Goal: Navigation & Orientation: Find specific page/section

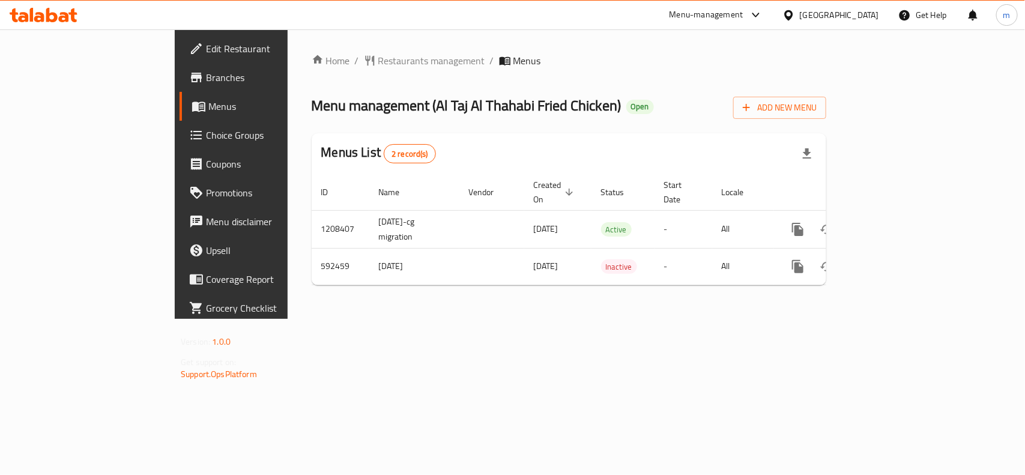
click at [312, 69] on div "Home / Restaurants management / Menus Menu management ( Al Taj Al Thahabi Fried…" at bounding box center [569, 173] width 515 height 241
click at [378, 61] on span "Restaurants management" at bounding box center [431, 60] width 107 height 14
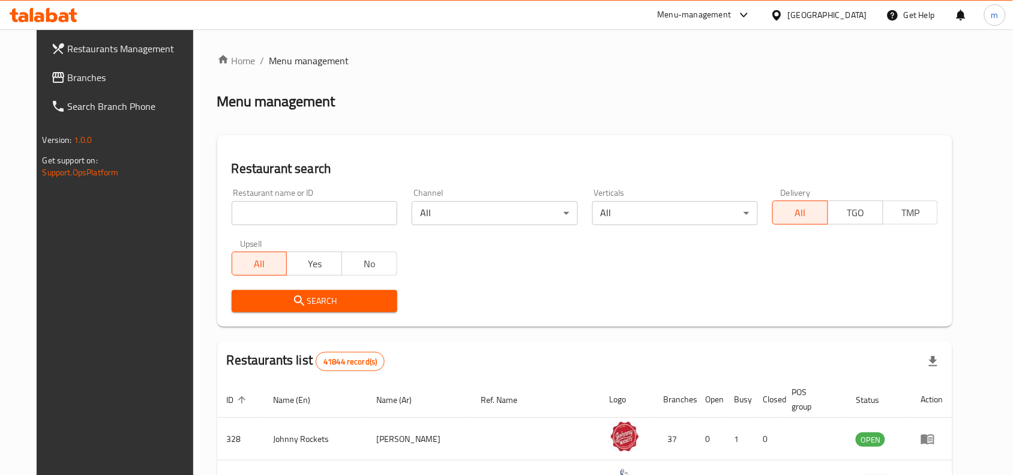
click at [274, 211] on input "search" at bounding box center [315, 213] width 166 height 24
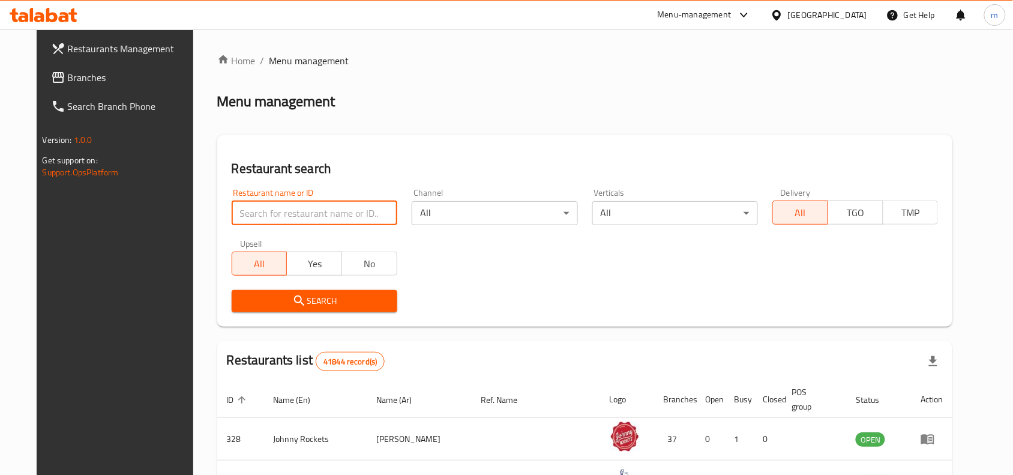
paste input "775754"
type input "775754"
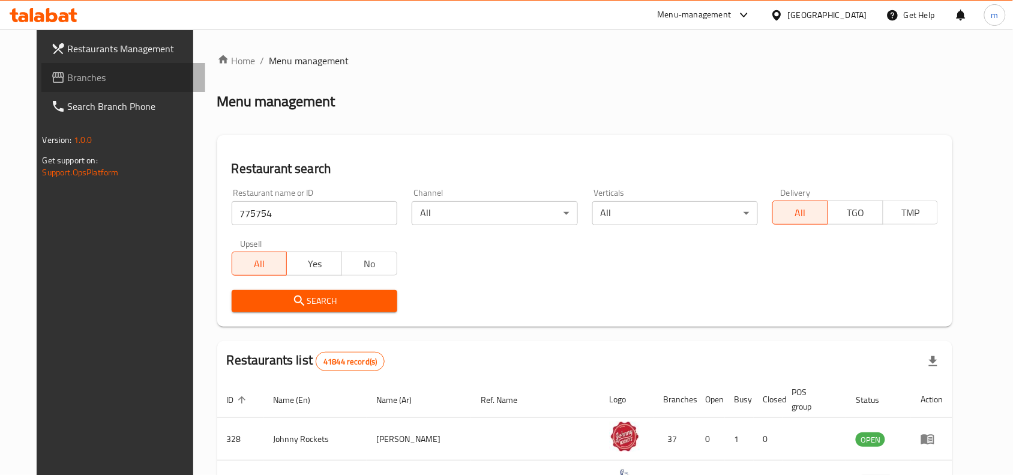
click at [73, 76] on span "Branches" at bounding box center [132, 77] width 128 height 14
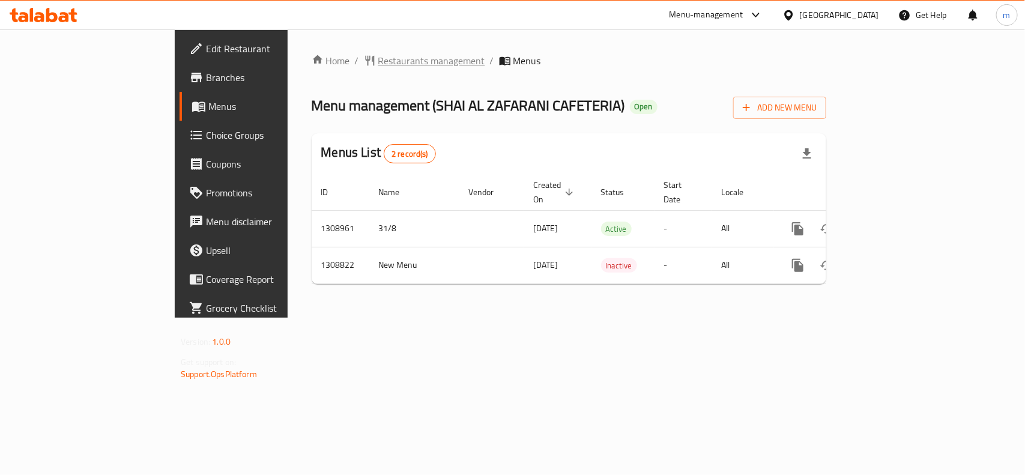
click at [378, 64] on span "Restaurants management" at bounding box center [431, 60] width 107 height 14
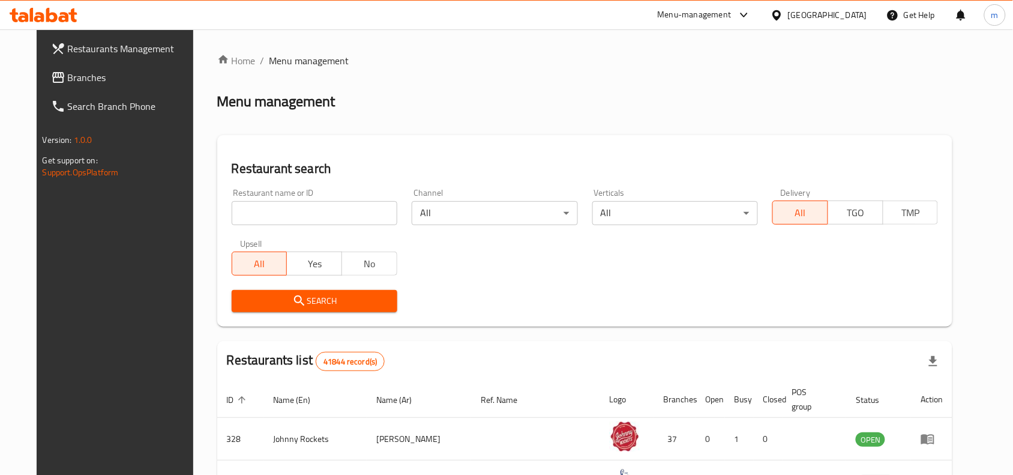
click at [80, 83] on span "Branches" at bounding box center [132, 77] width 128 height 14
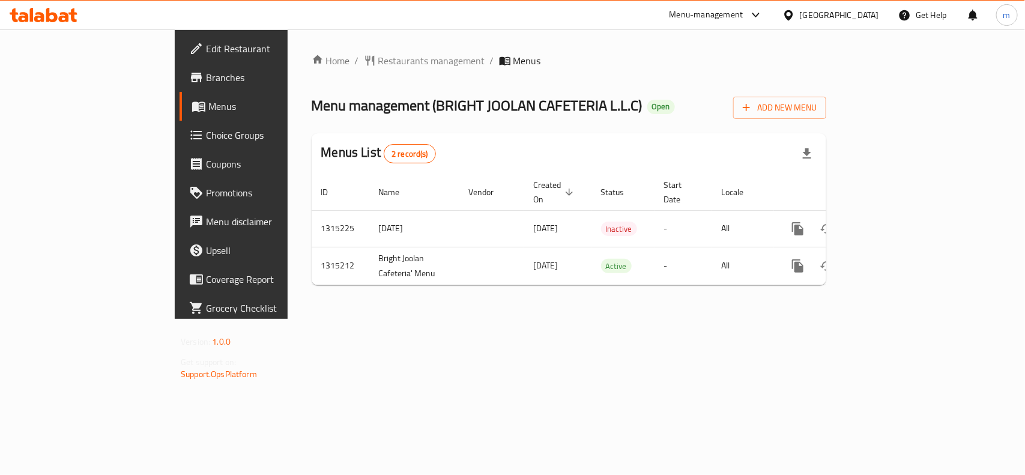
click at [313, 72] on div "Home / Restaurants management / Menus Menu management ( BRIGHT JOOLAN CAFETERIA…" at bounding box center [569, 173] width 515 height 241
click at [378, 66] on span "Restaurants management" at bounding box center [431, 60] width 107 height 14
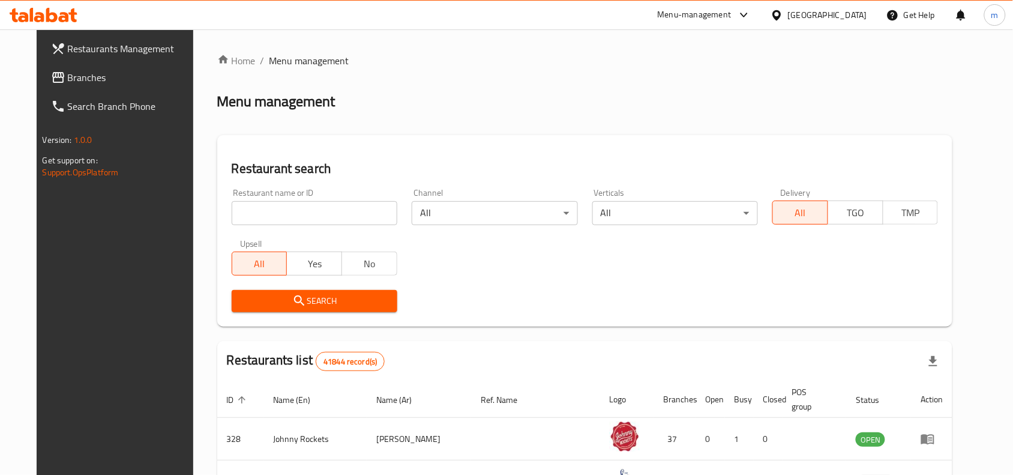
drag, startPoint x: 89, startPoint y: 85, endPoint x: 83, endPoint y: 78, distance: 9.4
click at [88, 85] on link "Branches" at bounding box center [123, 77] width 165 height 29
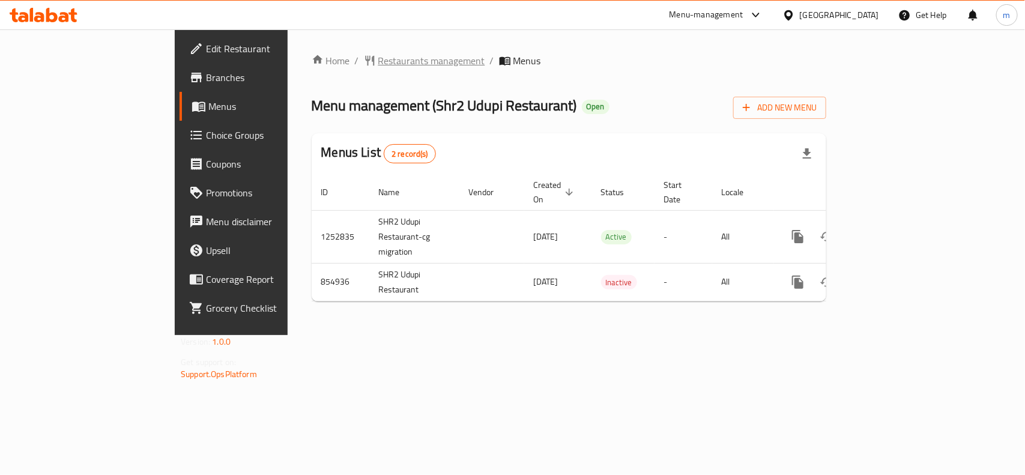
click at [378, 61] on span "Restaurants management" at bounding box center [431, 60] width 107 height 14
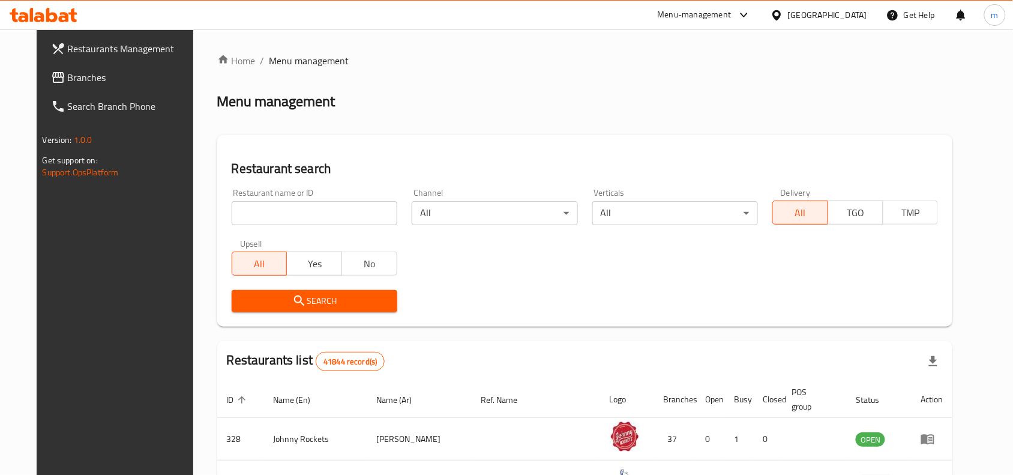
click at [80, 72] on span "Branches" at bounding box center [132, 77] width 128 height 14
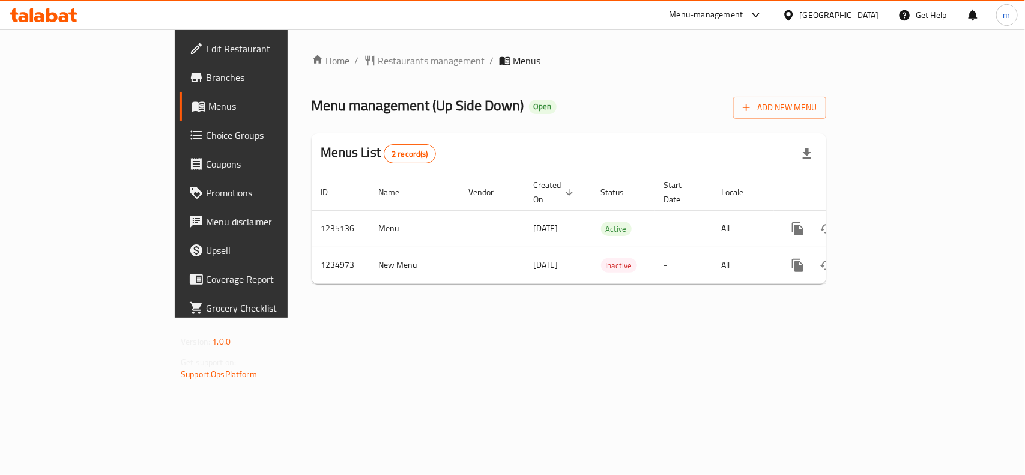
click at [336, 49] on div "Home / Restaurants management / Menus Menu management ( Up Side Down ) Open Add…" at bounding box center [569, 173] width 563 height 288
click at [378, 58] on span "Restaurants management" at bounding box center [431, 60] width 107 height 14
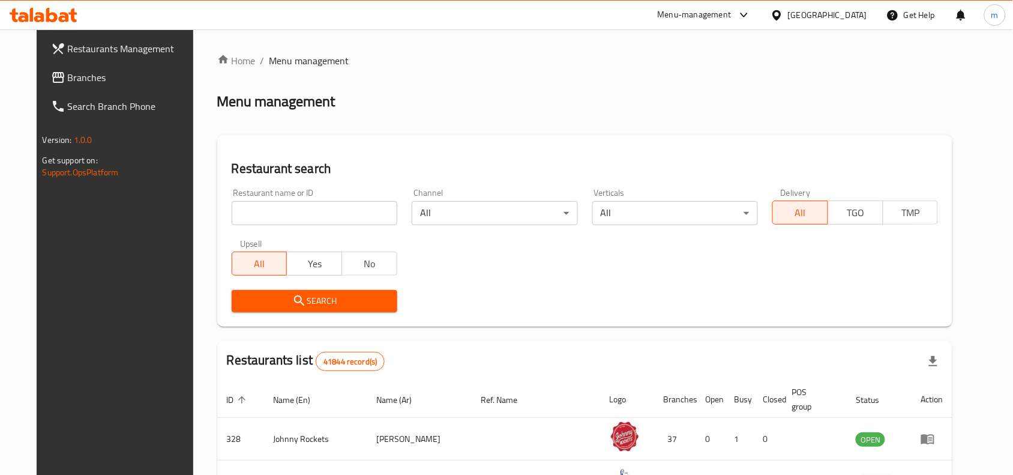
click at [68, 83] on span "Branches" at bounding box center [132, 77] width 128 height 14
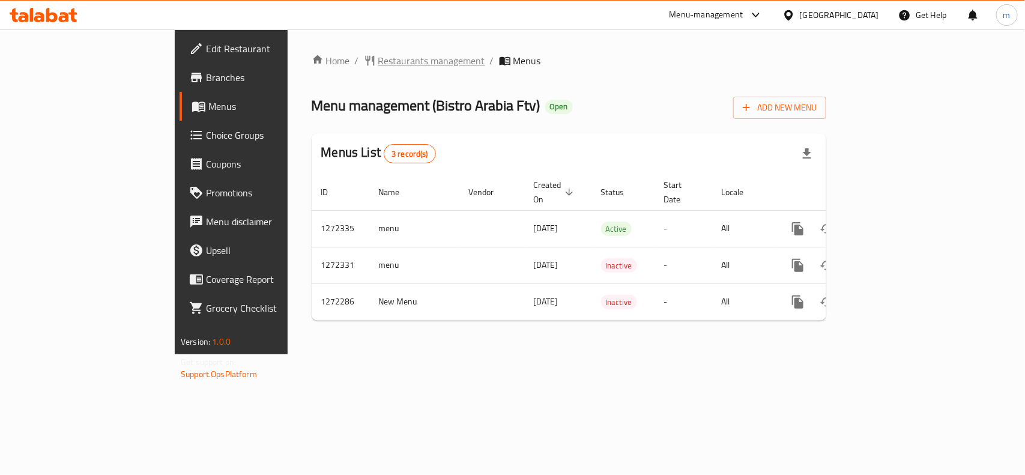
click at [378, 64] on span "Restaurants management" at bounding box center [431, 60] width 107 height 14
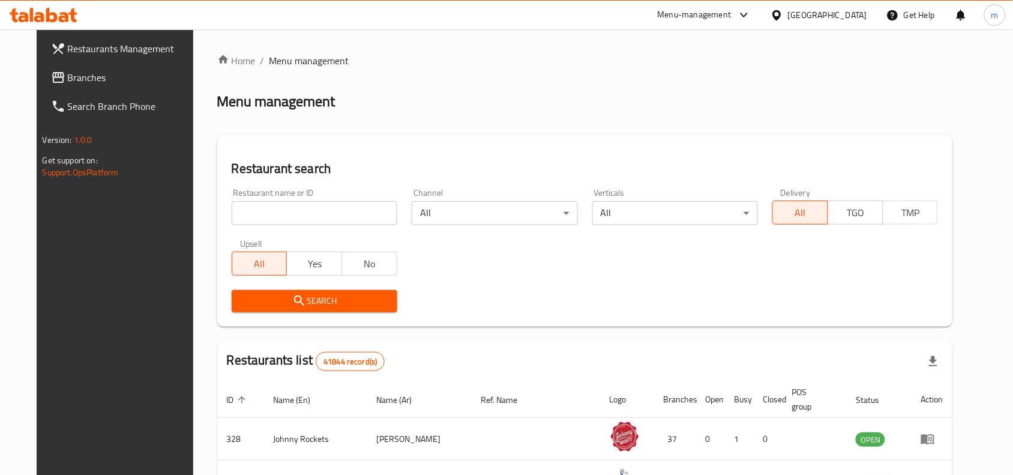
click at [52, 89] on link "Branches" at bounding box center [123, 77] width 165 height 29
